Goal: Task Accomplishment & Management: Use online tool/utility

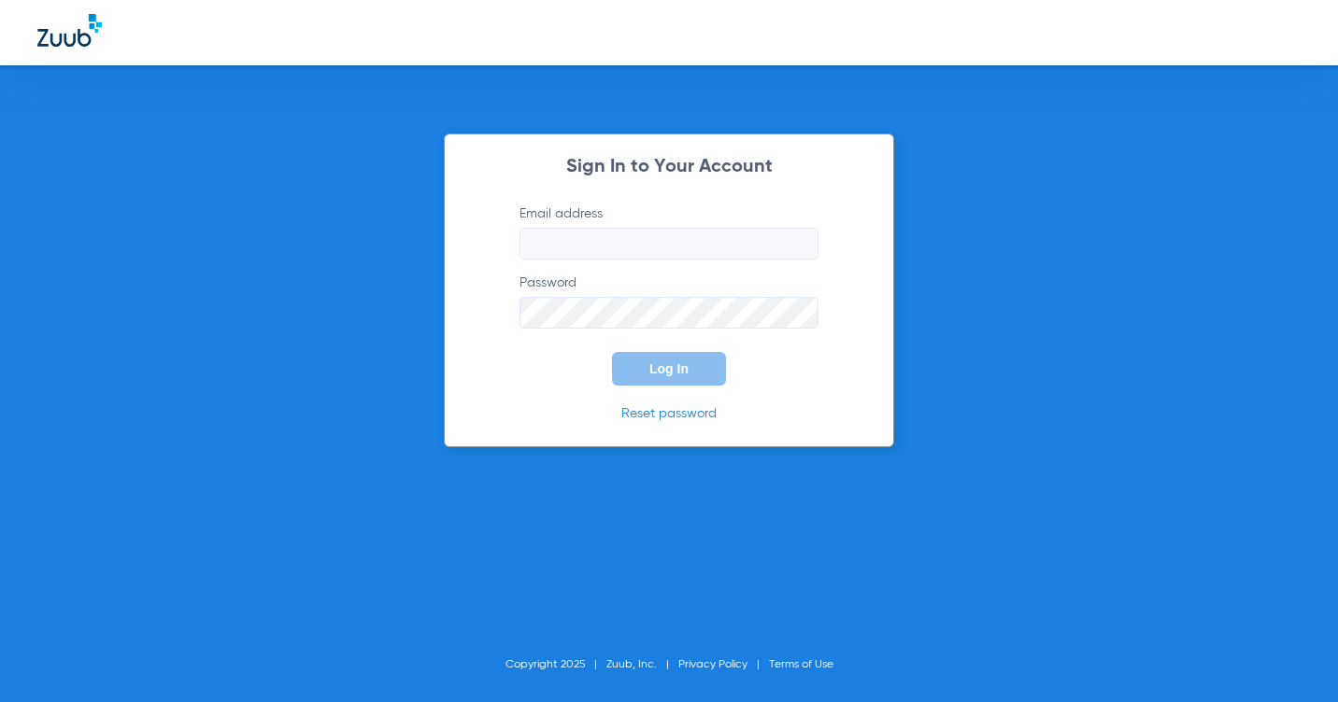
type input "[EMAIL_ADDRESS][DOMAIN_NAME]"
click at [672, 384] on button "Log In" at bounding box center [669, 369] width 114 height 34
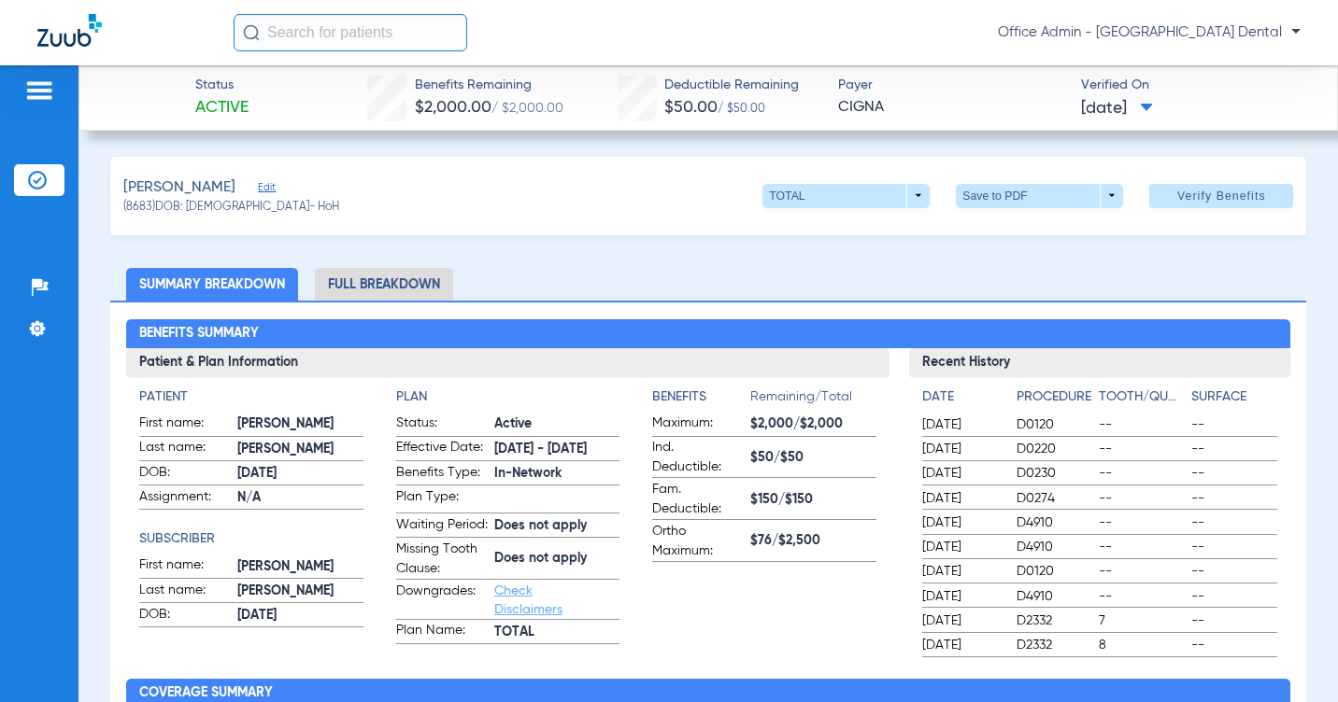
click at [44, 185] on img at bounding box center [37, 180] width 19 height 19
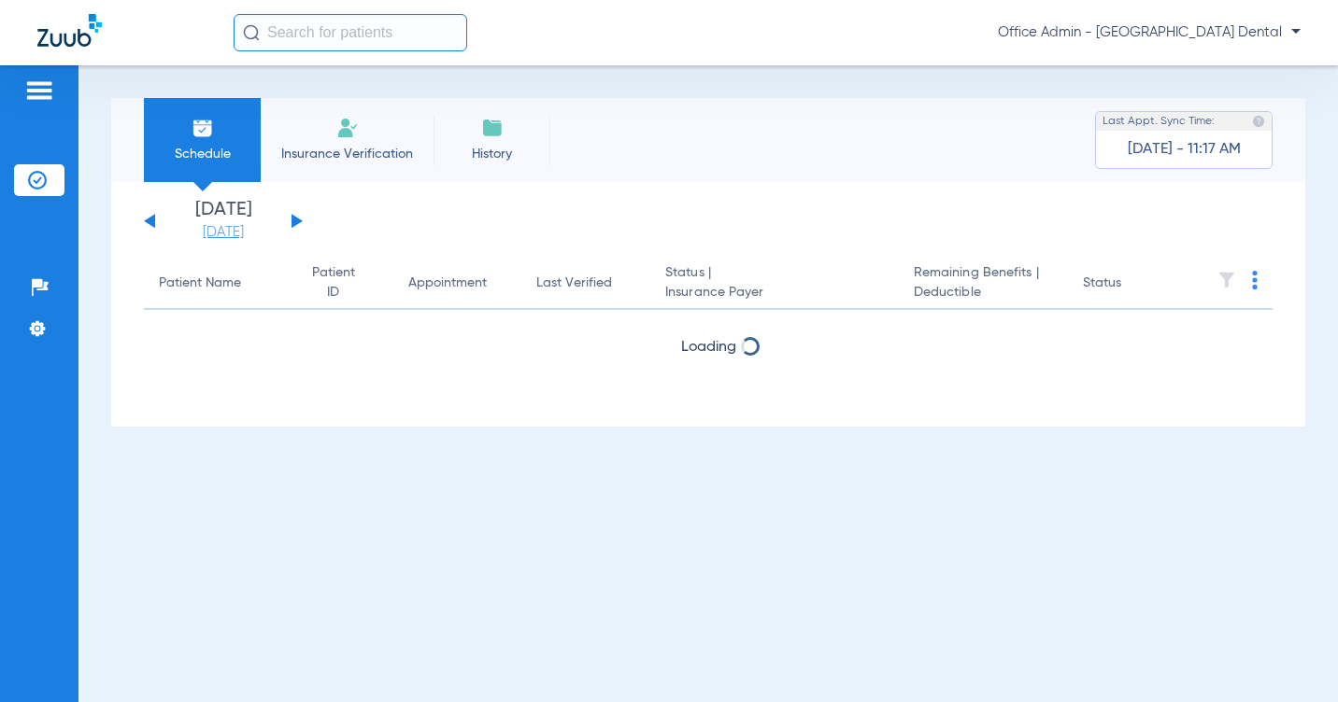
click at [209, 240] on link "[DATE]" at bounding box center [223, 232] width 112 height 19
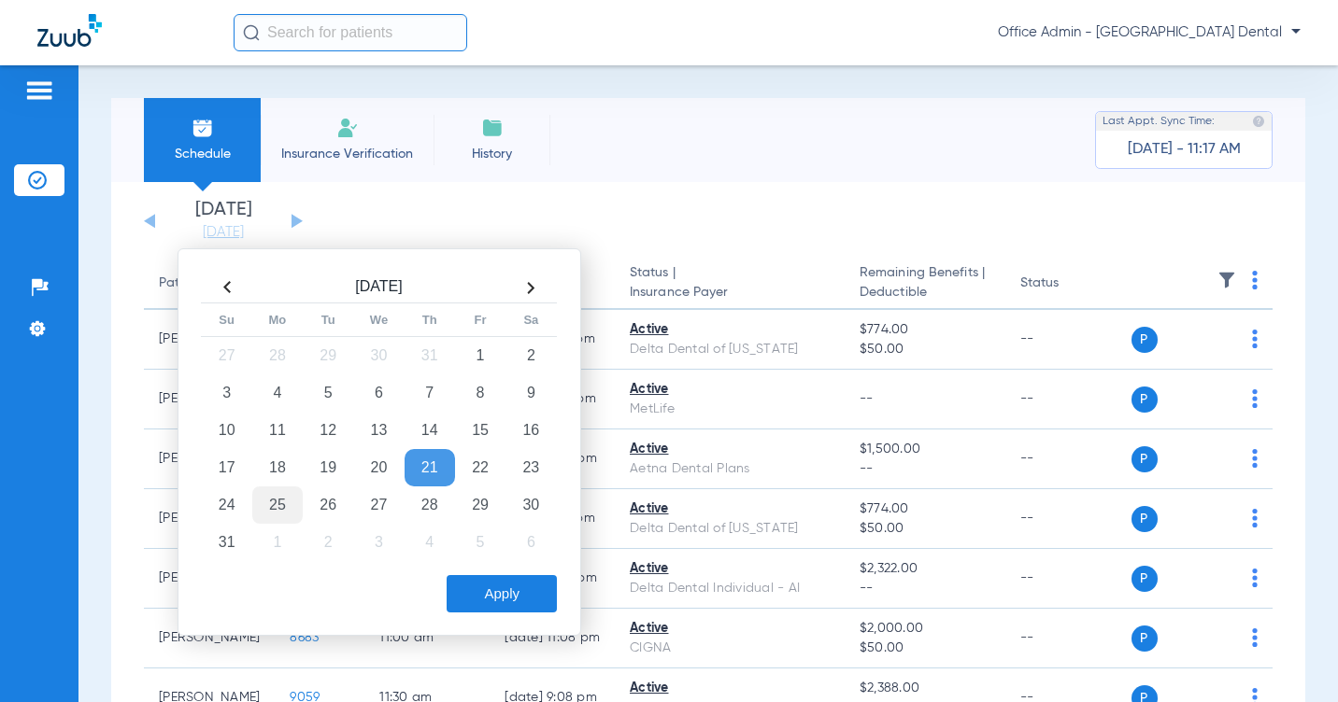
click at [275, 496] on td "25" at bounding box center [277, 505] width 50 height 37
click at [516, 591] on button "Apply" at bounding box center [502, 593] width 110 height 37
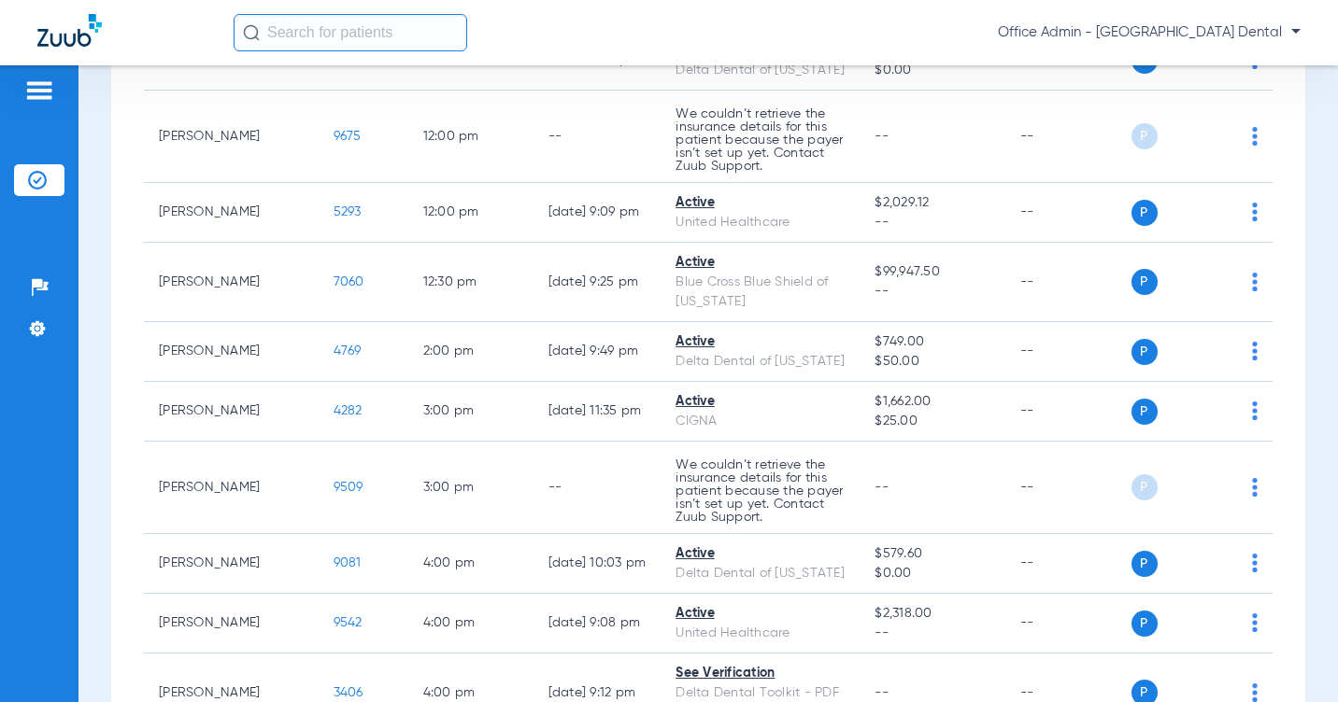
scroll to position [1011, 0]
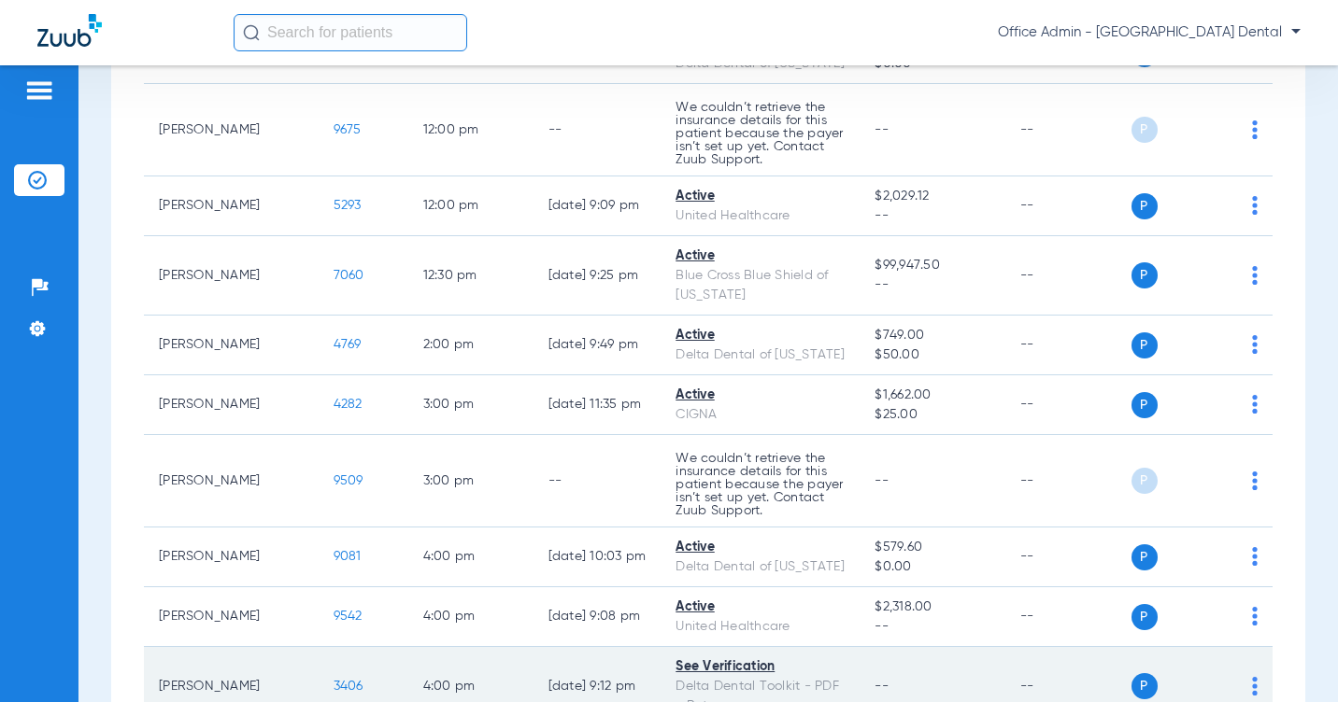
click at [679, 658] on div "See Verification" at bounding box center [759, 668] width 169 height 20
click at [1252, 677] on img at bounding box center [1255, 686] width 6 height 19
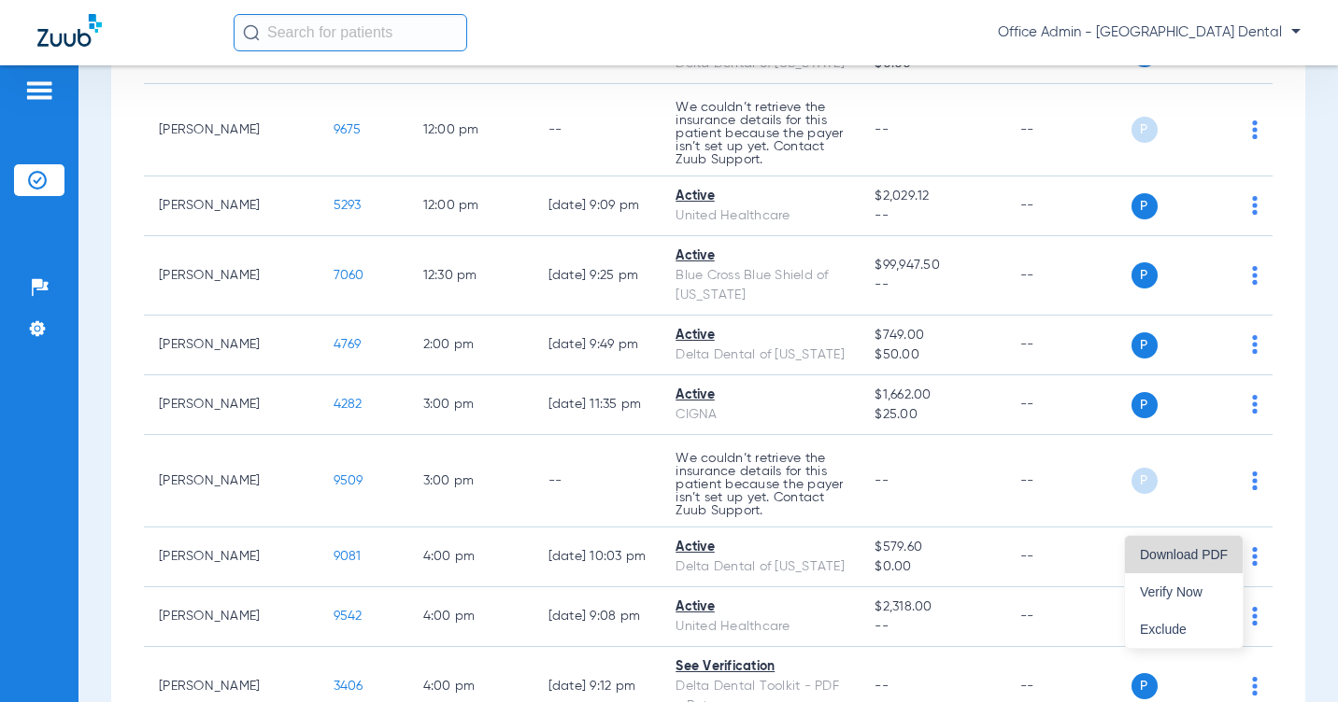
click at [1215, 551] on span "Download PDF" at bounding box center [1184, 554] width 88 height 13
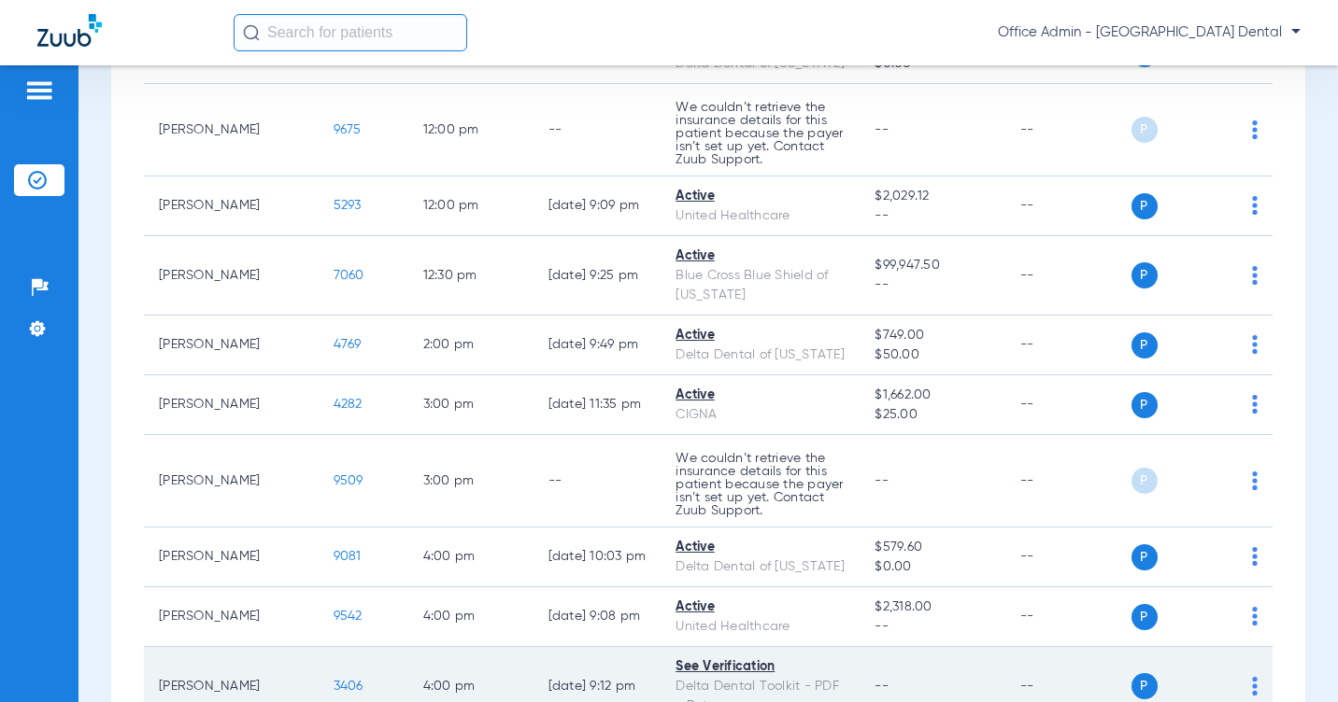
click at [1252, 677] on img at bounding box center [1255, 686] width 6 height 19
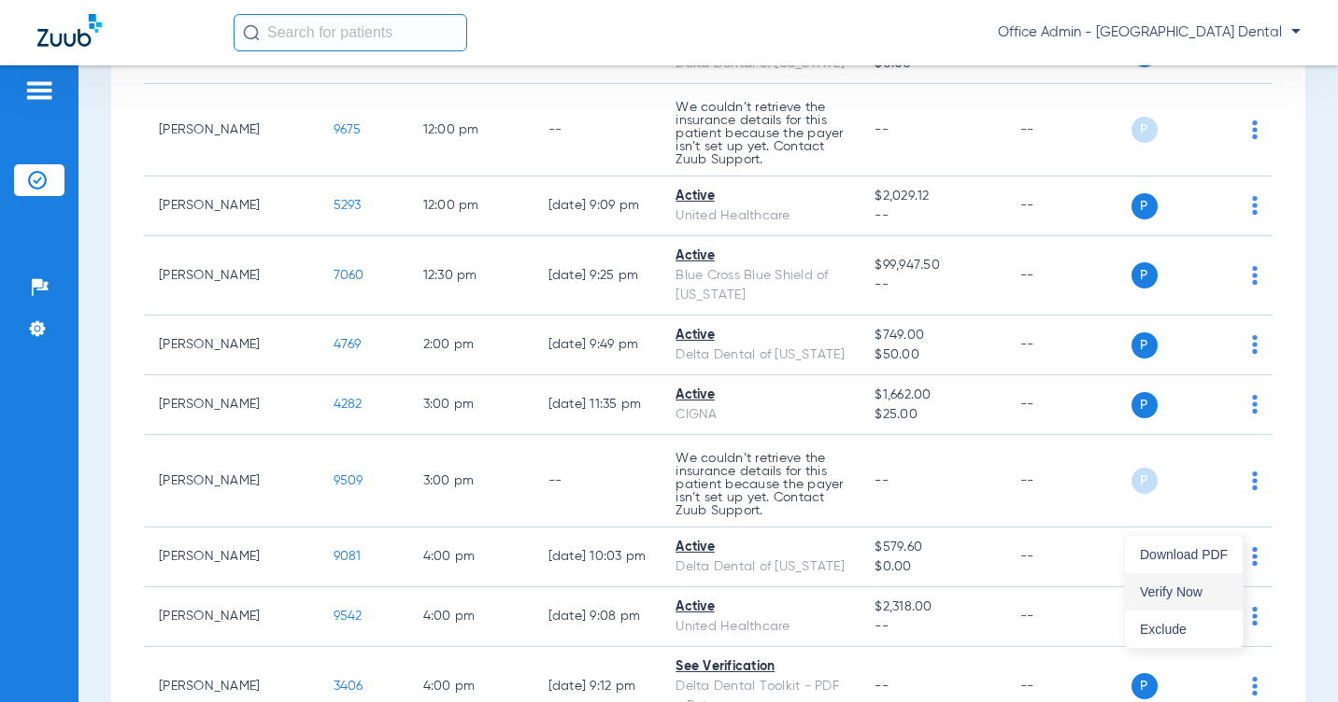
click at [1202, 579] on button "Verify Now" at bounding box center [1184, 592] width 118 height 37
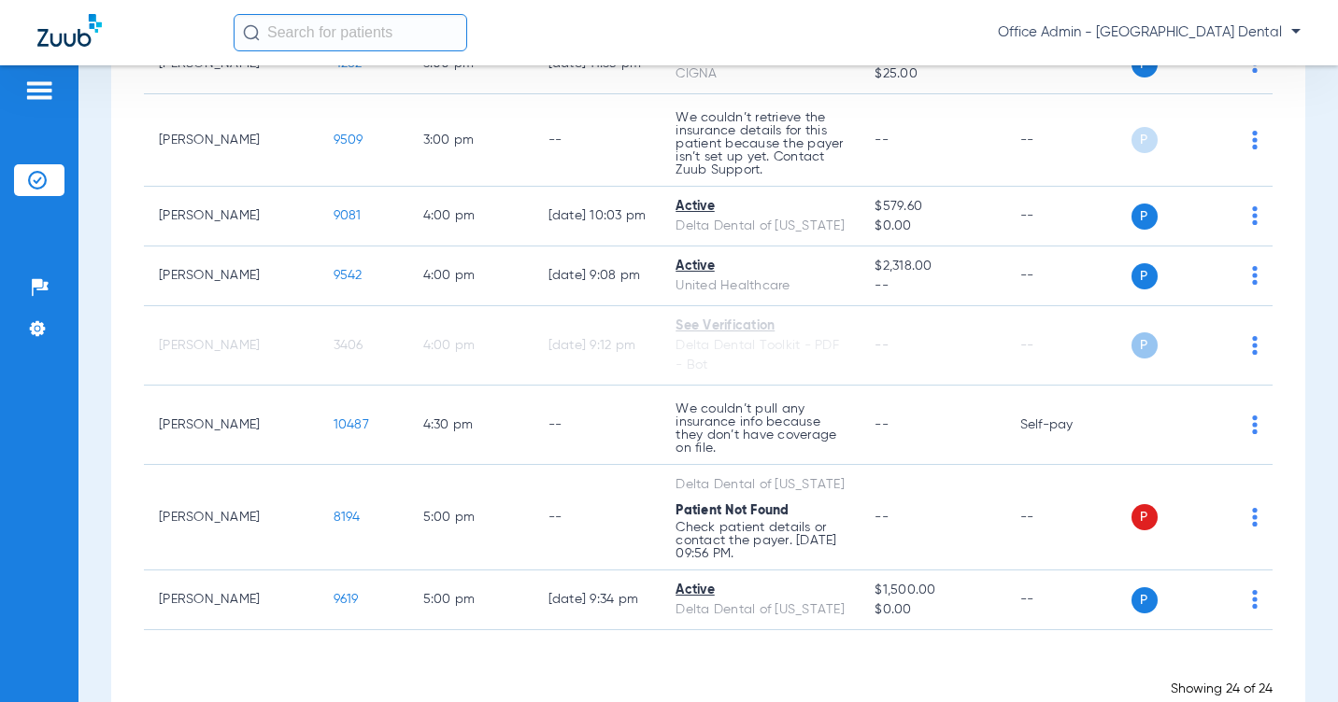
scroll to position [1259, 0]
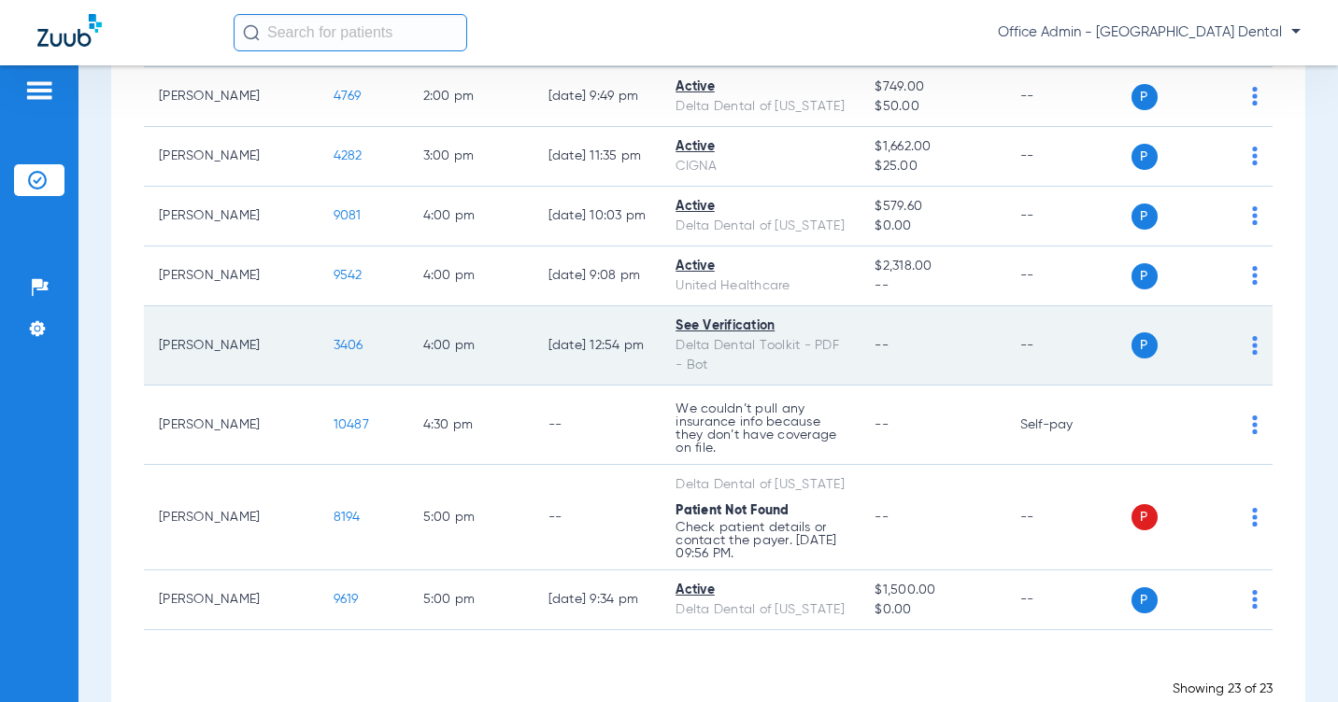
click at [1245, 310] on td "P S" at bounding box center [1202, 345] width 142 height 79
click at [1243, 310] on td "P S" at bounding box center [1202, 345] width 142 height 79
click at [1252, 336] on img at bounding box center [1255, 345] width 6 height 19
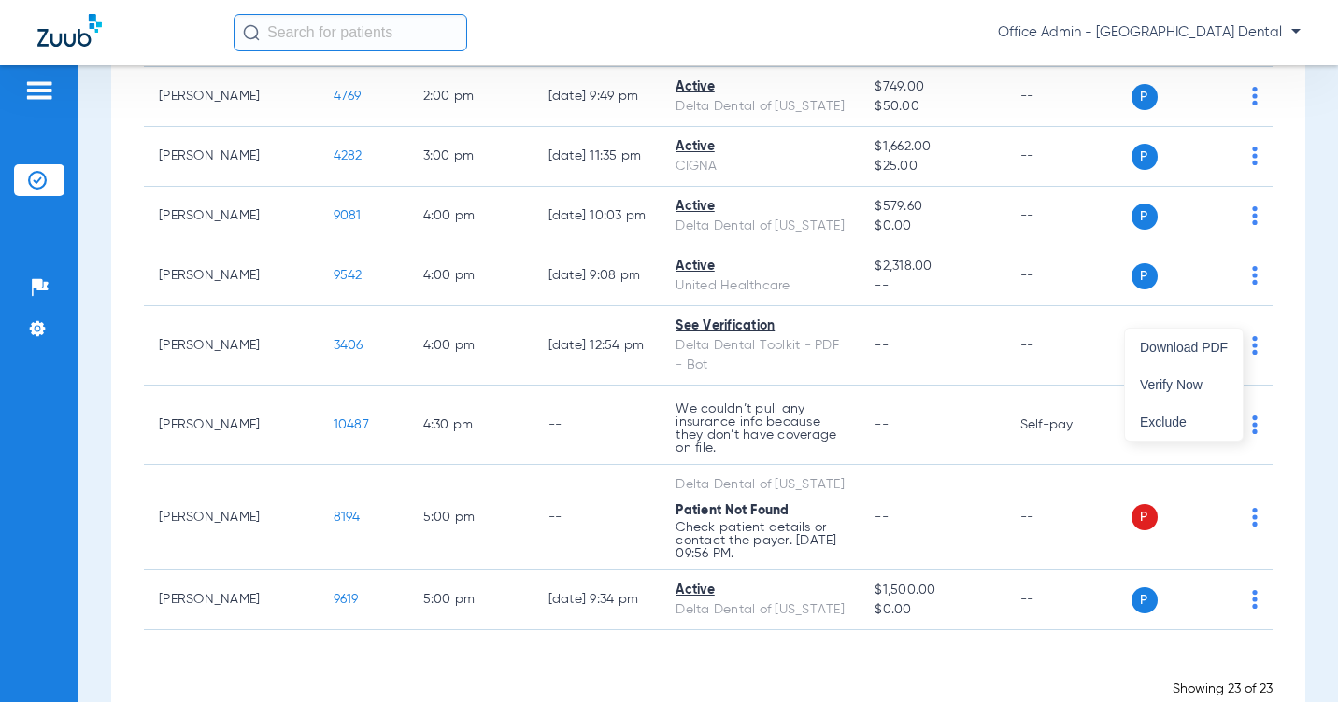
click at [1312, 390] on div at bounding box center [669, 351] width 1338 height 702
